Goal: Information Seeking & Learning: Learn about a topic

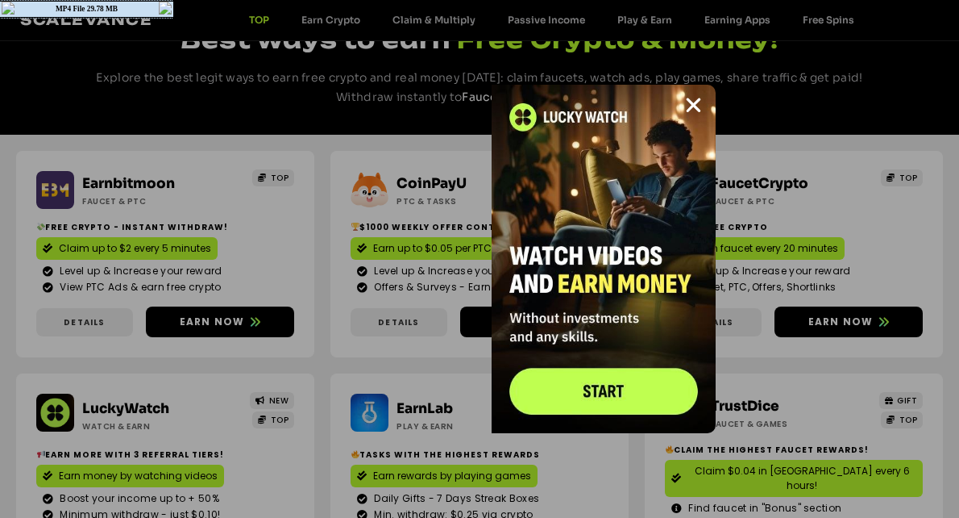
scroll to position [161, 0]
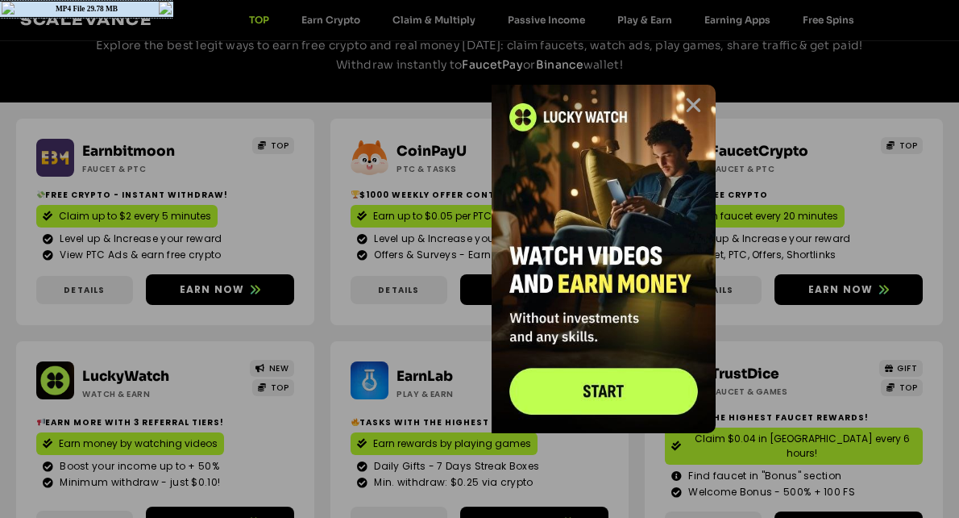
click at [693, 106] on icon "Close" at bounding box center [694, 105] width 20 height 20
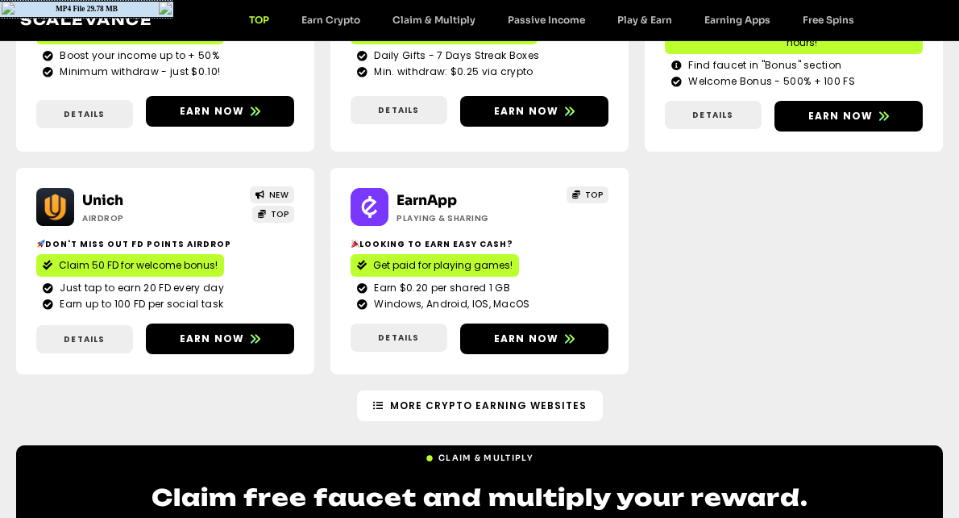
scroll to position [645, 0]
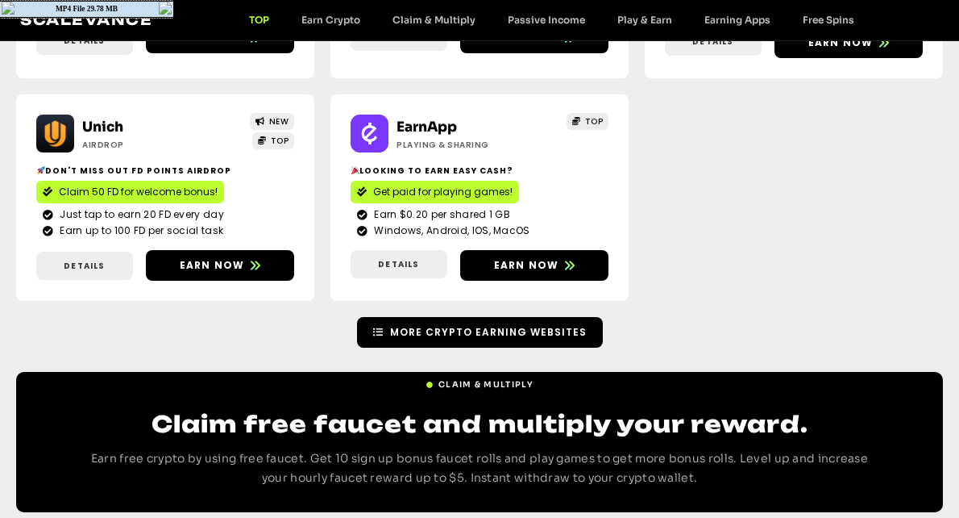
click at [443, 328] on link "More Crypto Earning Websites" at bounding box center [480, 332] width 246 height 31
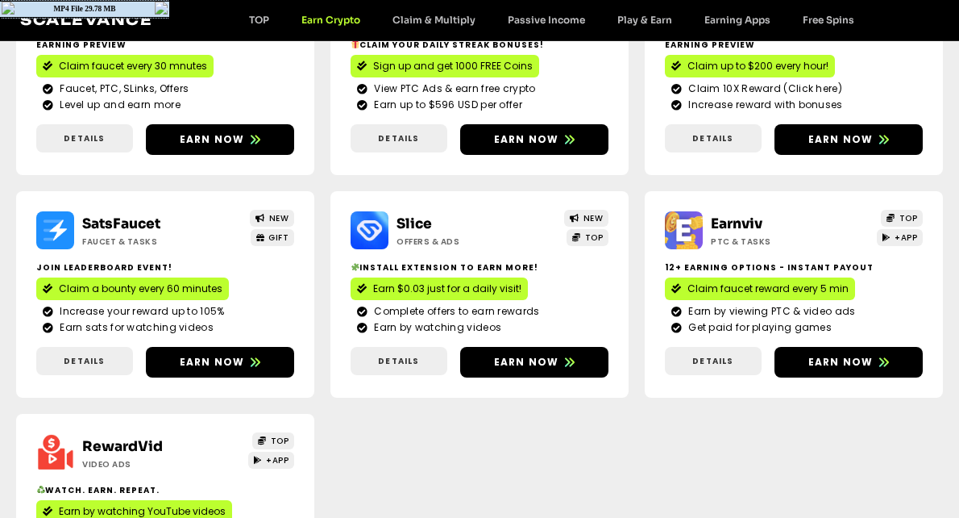
scroll to position [577, 0]
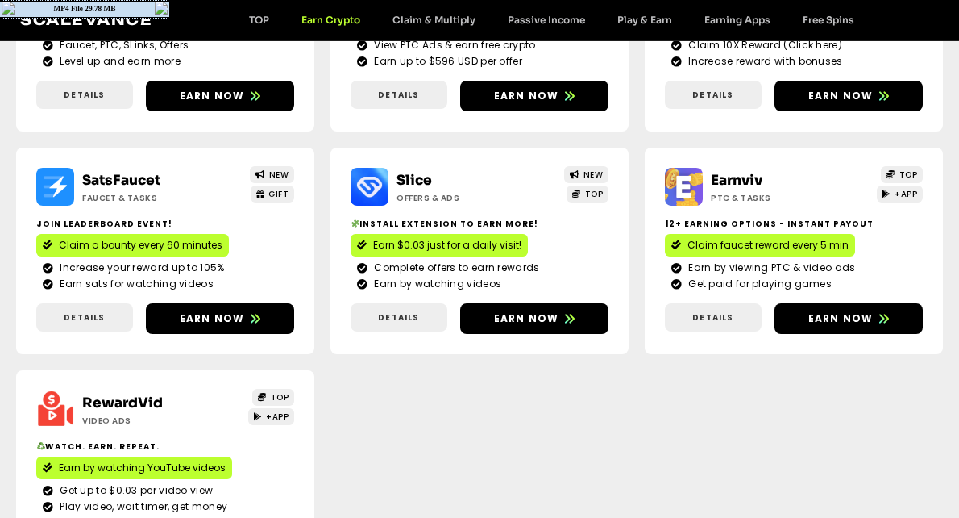
click at [203, 239] on span "Claim a bounty every 60 minutes" at bounding box center [141, 245] width 164 height 15
click at [206, 249] on span "Claim a bounty every 60 minutes" at bounding box center [141, 245] width 164 height 15
click at [803, 242] on span "Claim faucet reward every 5 min" at bounding box center [768, 245] width 161 height 15
click at [585, 333] on div "Slice Offers & Ads NEW TOP Install extension to earn more! Earn $0.03 just for …" at bounding box center [480, 251] width 298 height 206
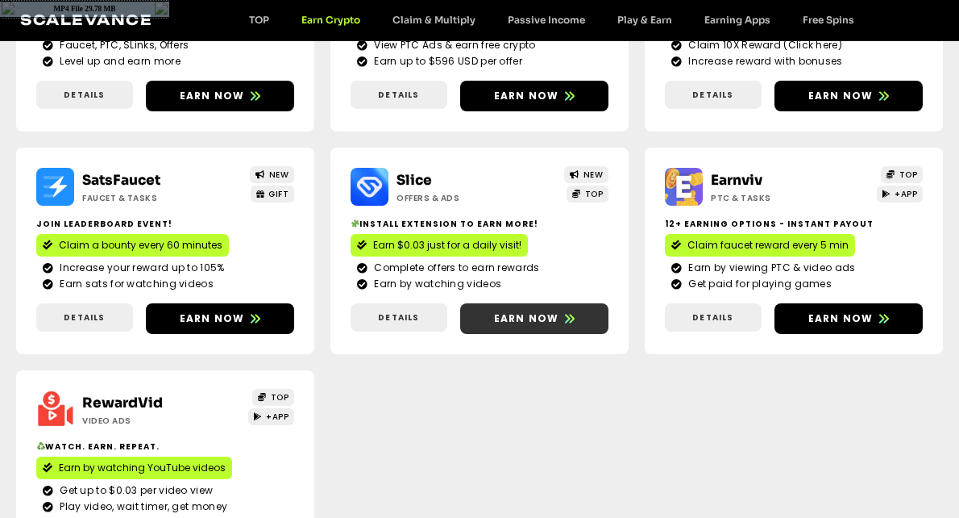
click at [573, 318] on span "Earn now" at bounding box center [534, 318] width 148 height 15
